Goal: Navigation & Orientation: Understand site structure

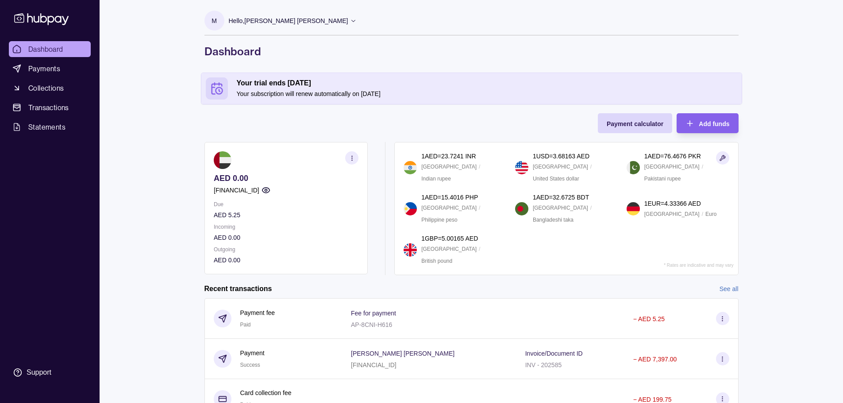
click at [60, 96] on ul "Dashboard Payments Collections Transactions Statements" at bounding box center [50, 88] width 82 height 94
click at [61, 92] on span "Collections" at bounding box center [45, 88] width 35 height 11
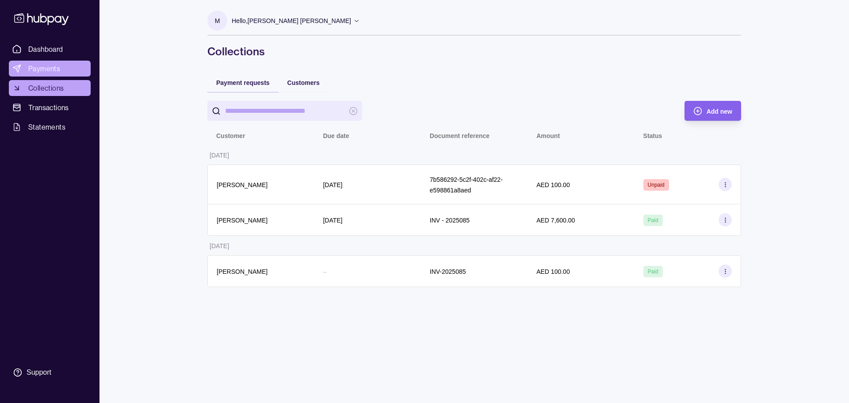
click at [57, 62] on link "Payments" at bounding box center [50, 69] width 82 height 16
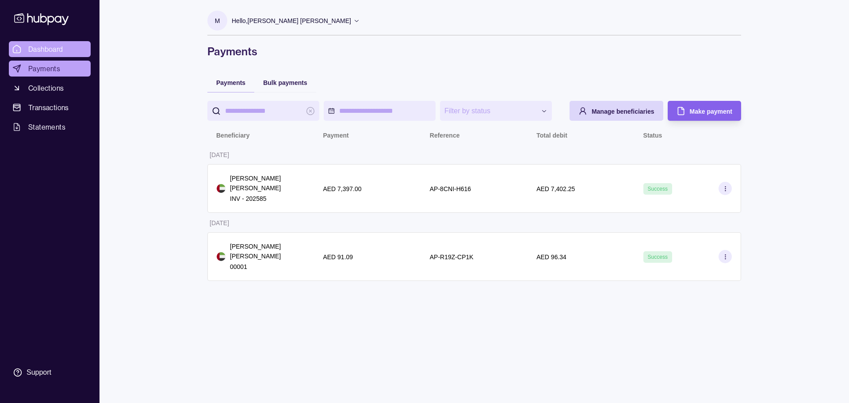
click at [58, 49] on span "Dashboard" at bounding box center [45, 49] width 35 height 11
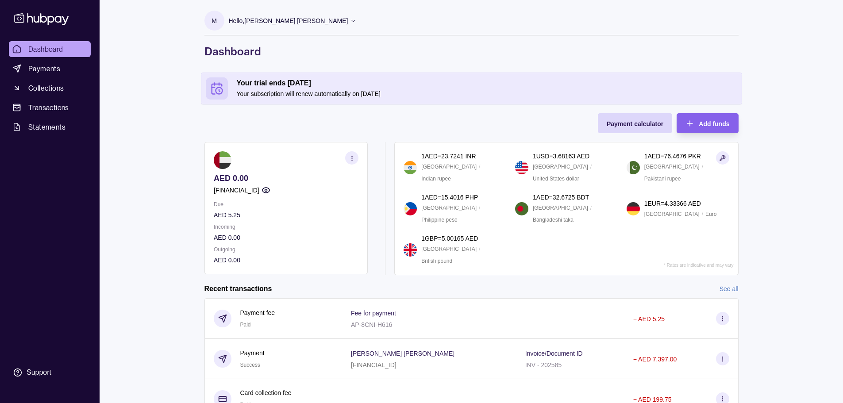
click at [353, 158] on icon "button" at bounding box center [351, 158] width 7 height 7
click at [262, 178] on link "View account details" at bounding box center [257, 180] width 56 height 10
click at [80, 45] on link "Dashboard" at bounding box center [50, 49] width 82 height 16
drag, startPoint x: 157, startPoint y: 58, endPoint x: 193, endPoint y: 58, distance: 35.8
click at [157, 58] on div "Dashboard Payments Collections Transactions Statements Support M Hello, [PERSON…" at bounding box center [421, 264] width 843 height 528
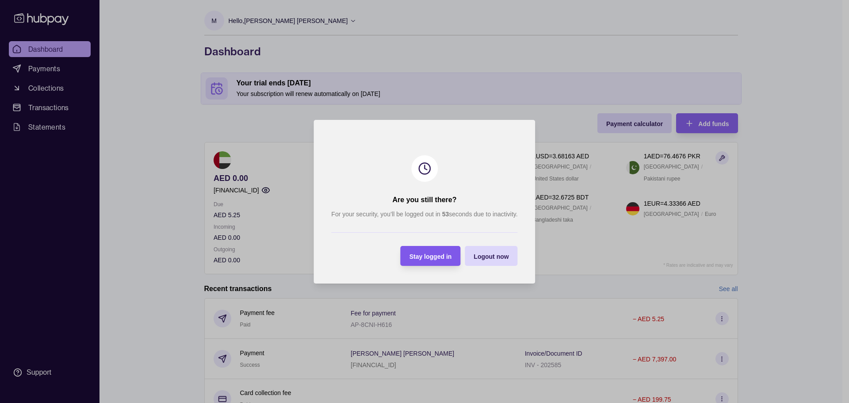
click at [432, 253] on span "Stay logged in" at bounding box center [431, 256] width 42 height 7
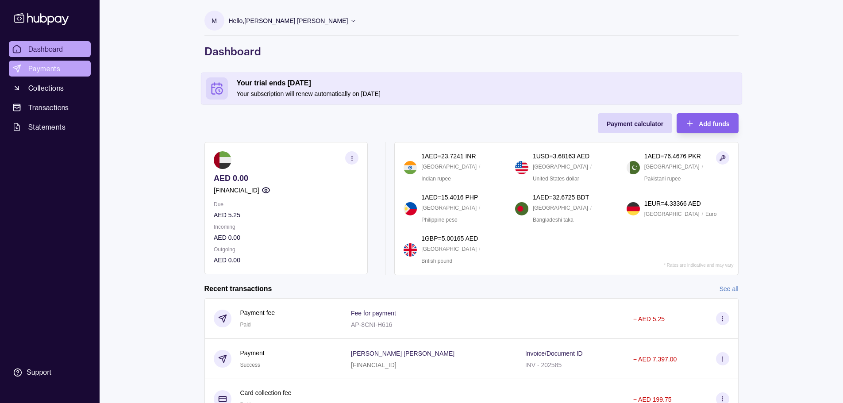
click at [51, 69] on span "Payments" at bounding box center [44, 68] width 32 height 11
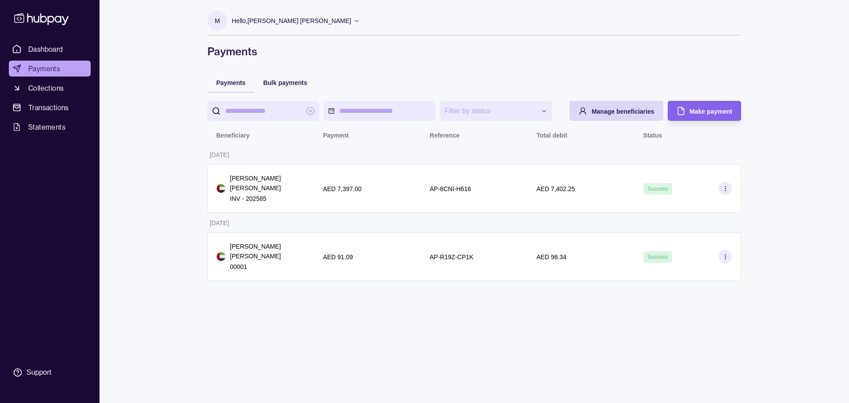
click at [54, 58] on ul "Dashboard Payments Collections Transactions Statements" at bounding box center [50, 88] width 82 height 94
click at [52, 51] on span "Dashboard" at bounding box center [45, 49] width 35 height 11
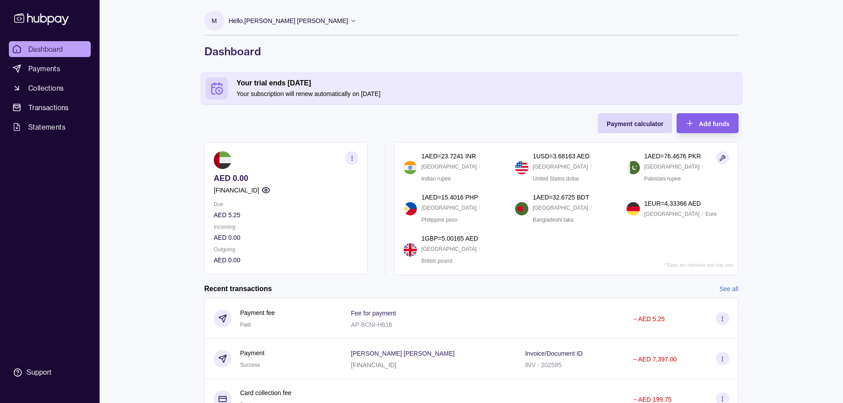
click at [717, 67] on div "M Hello, MOHAMMAD ISSA IBRAHIM LEVANTTECH AUTO SERVICES FZC LLC Account Terms a…" at bounding box center [471, 258] width 569 height 517
click at [68, 48] on link "Dashboard" at bounding box center [50, 49] width 82 height 16
click at [355, 163] on section "button" at bounding box center [351, 157] width 13 height 13
click at [265, 185] on section "View account details" at bounding box center [286, 179] width 145 height 13
click at [264, 179] on link "View account details" at bounding box center [257, 180] width 56 height 10
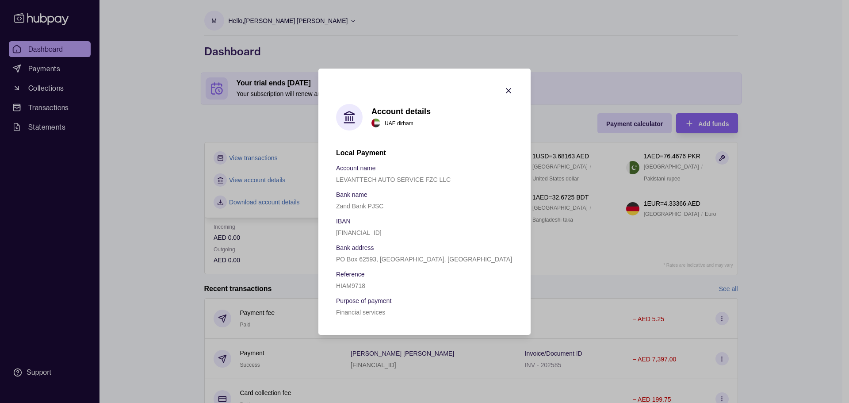
click at [507, 89] on icon "button" at bounding box center [509, 90] width 4 height 4
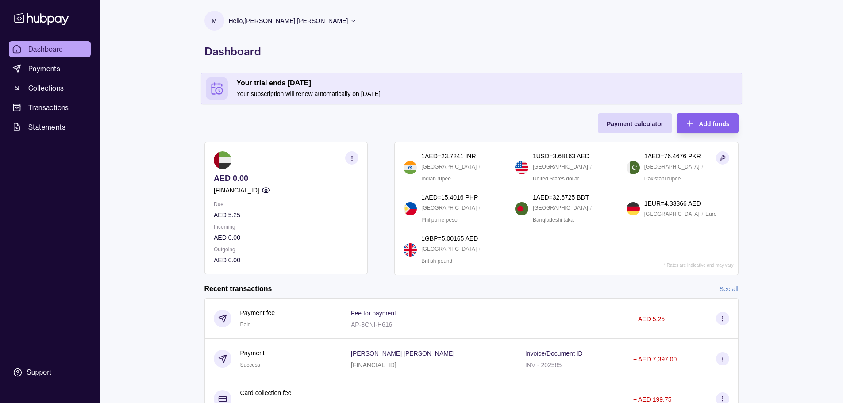
drag, startPoint x: 772, startPoint y: 192, endPoint x: 696, endPoint y: 190, distance: 75.7
click at [772, 192] on div "Dashboard Payments Collections Transactions Statements Support M Hello, [PERSON…" at bounding box center [421, 264] width 843 height 528
click at [769, 226] on div "Dashboard Payments Collections Transactions Statements Support M Hello, [PERSON…" at bounding box center [421, 264] width 843 height 528
click at [15, 62] on link "Payments" at bounding box center [50, 69] width 82 height 16
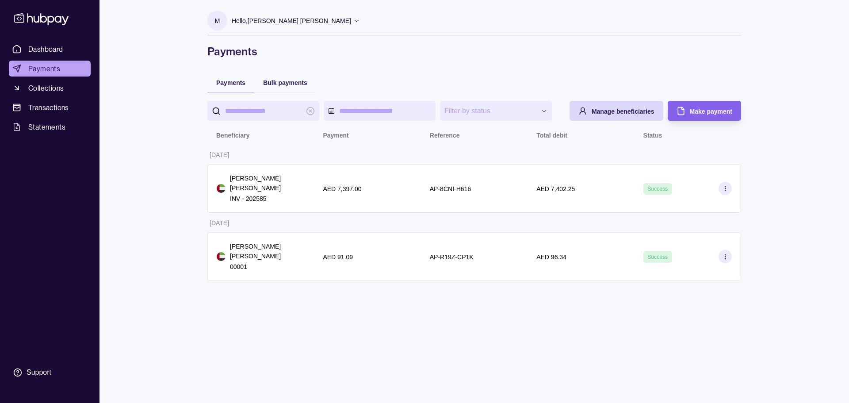
click at [31, 66] on span "Payments" at bounding box center [44, 68] width 32 height 11
click at [42, 50] on span "Dashboard" at bounding box center [45, 49] width 35 height 11
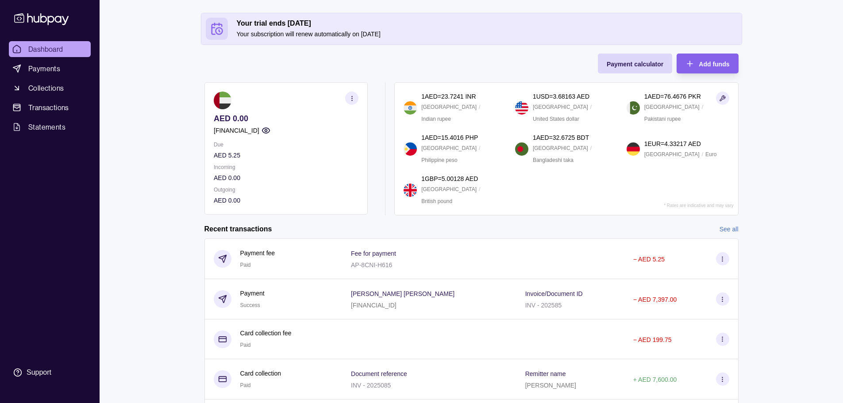
scroll to position [44, 0]
